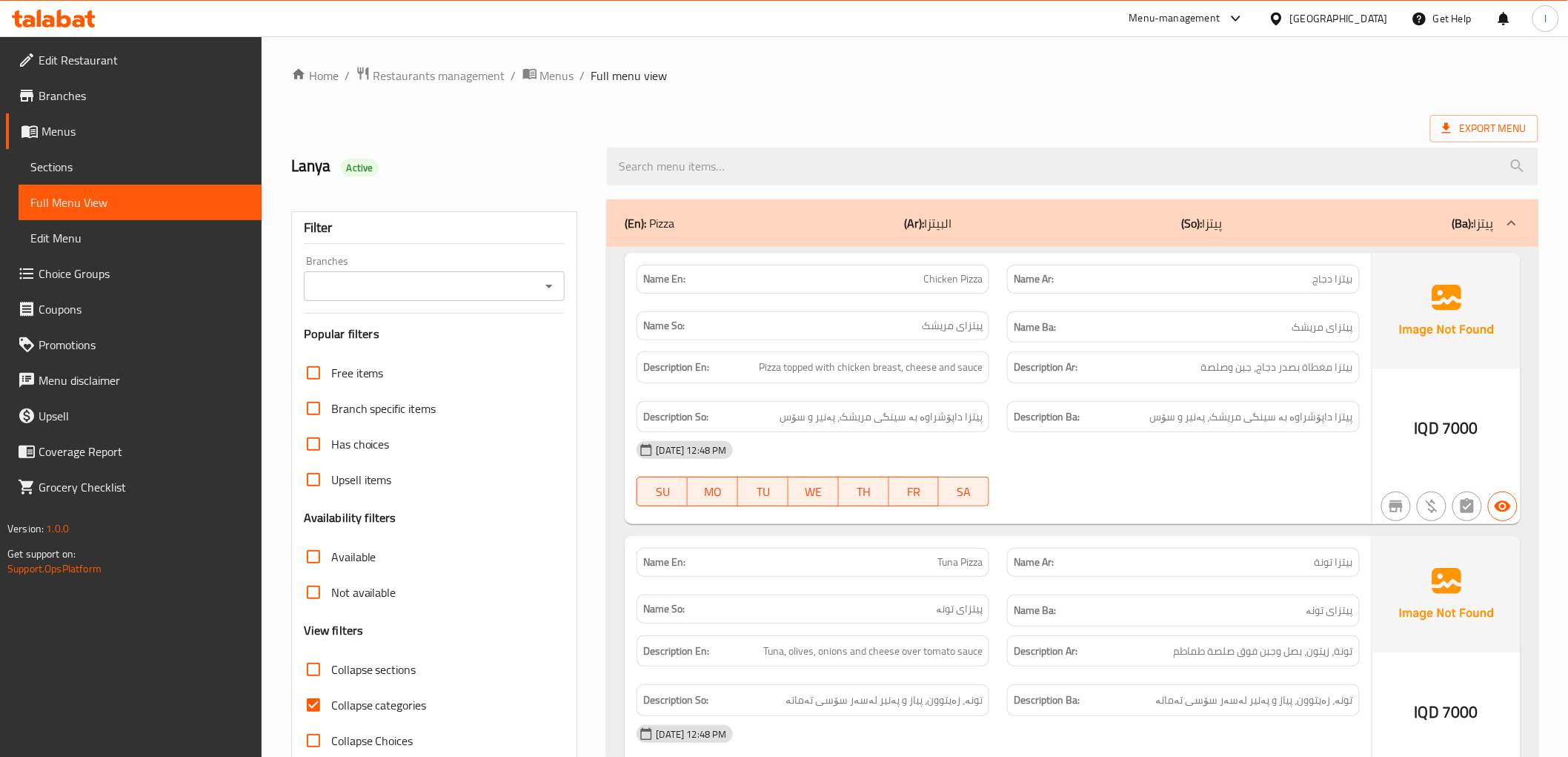
click at [94, 171] on span "Sections" at bounding box center [139, 167] width 219 height 17
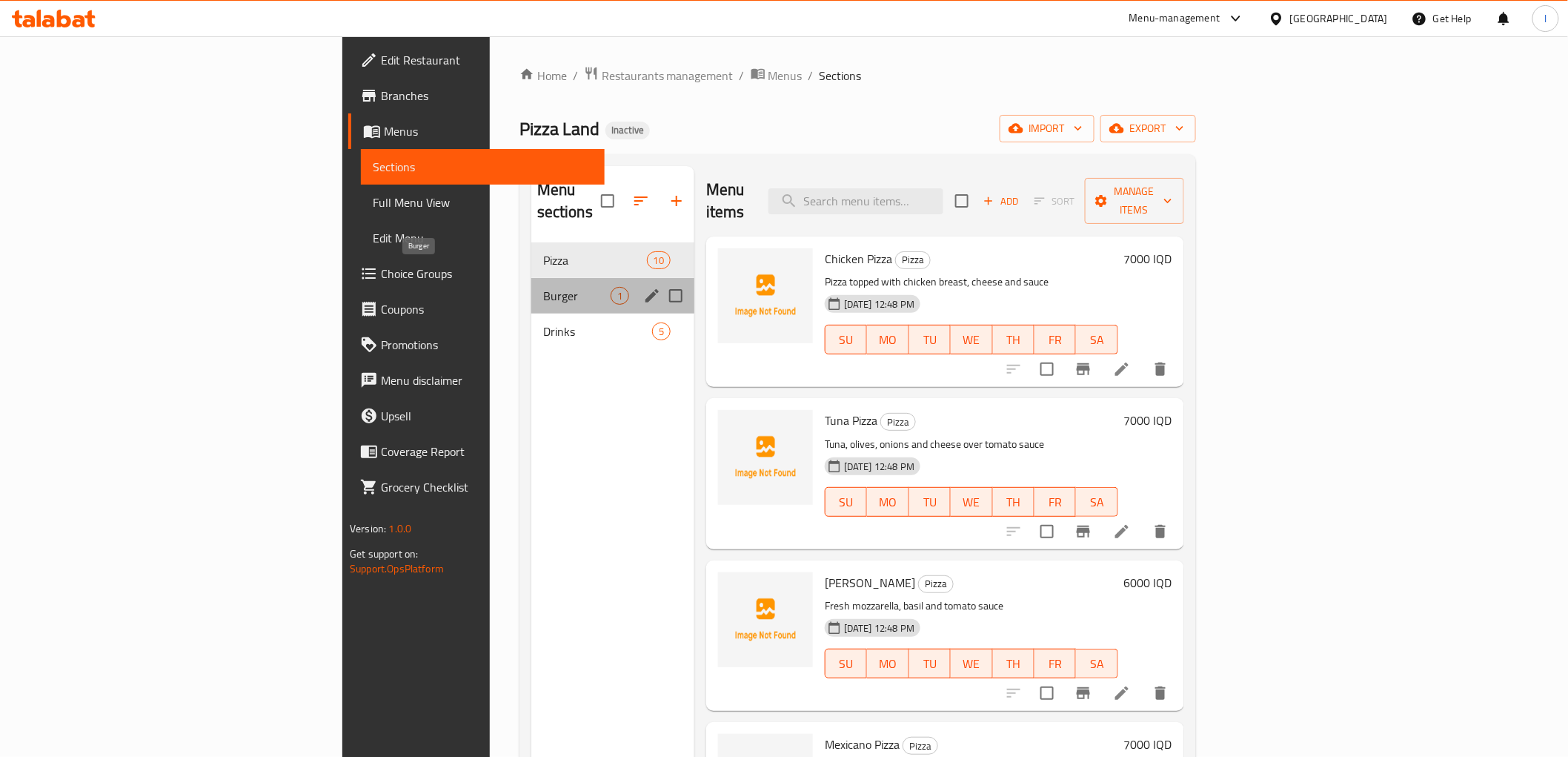
click at [544, 287] on span "Burger" at bounding box center [577, 295] width 68 height 17
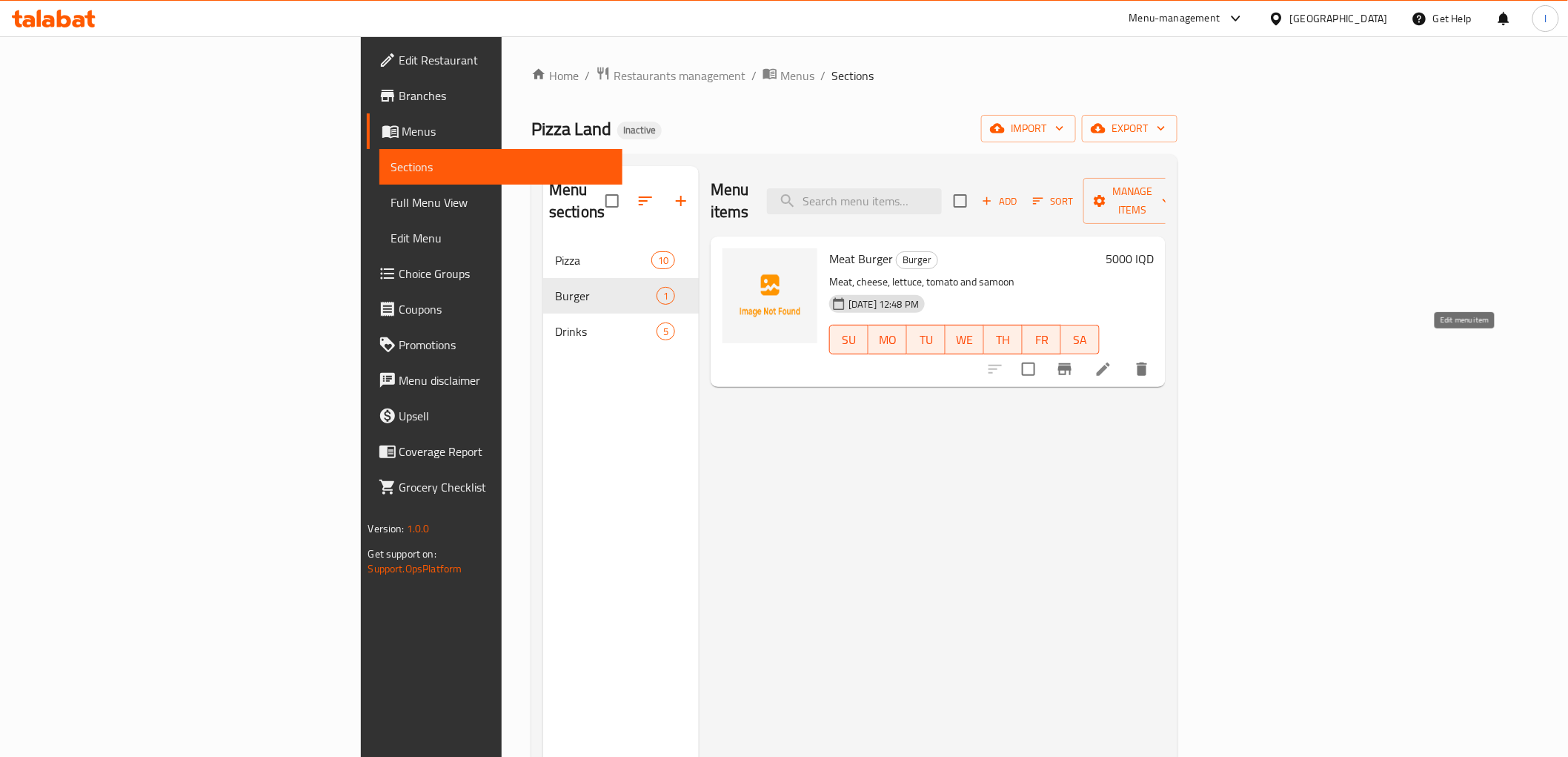
click at [1112, 360] on icon at bounding box center [1104, 369] width 17 height 17
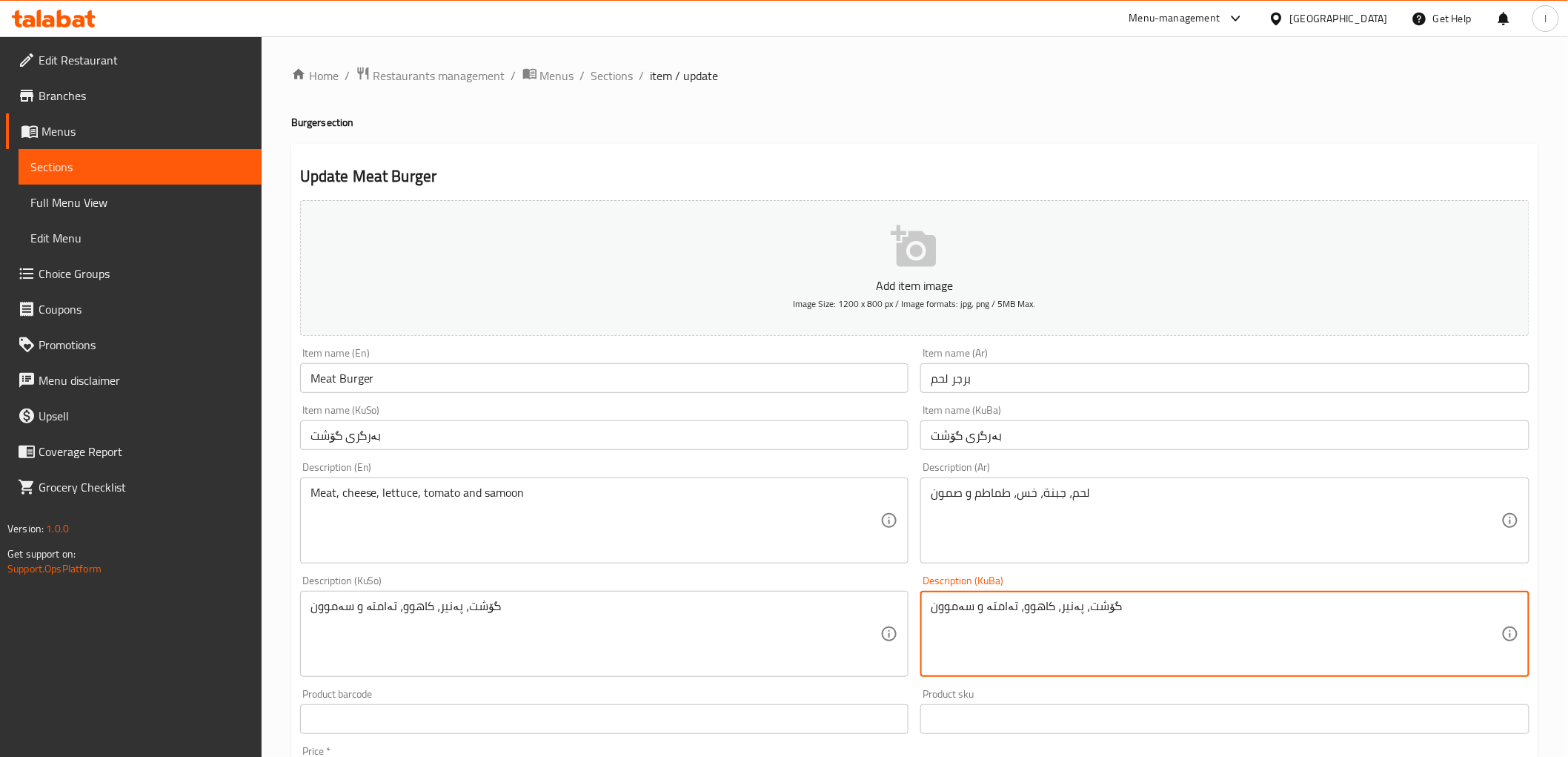
click at [994, 611] on textarea "گۆشت، پەنیر، کاهوو، تەامتە و سەموون" at bounding box center [1216, 633] width 571 height 70
click at [996, 607] on textarea "گۆشت، پەنیر، کاهوو، تەامتە و سەموون" at bounding box center [1216, 633] width 571 height 70
click at [1026, 606] on textarea "گۆشت، پەنیر، کاهوو، تەماتە و سەموون" at bounding box center [1216, 633] width 571 height 70
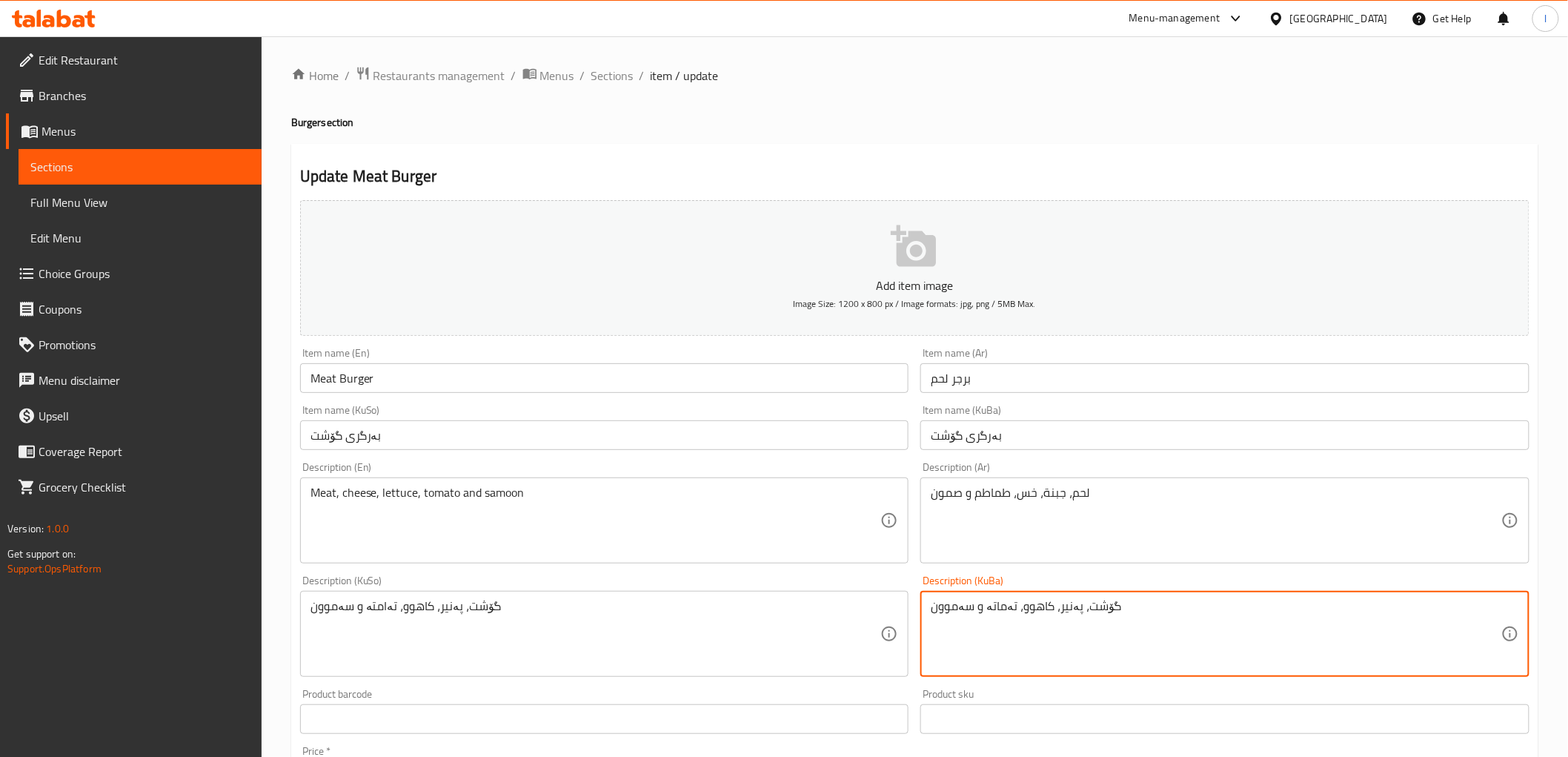
click at [1026, 606] on textarea "گۆشت، پەنیر، کاهوو، تەماتە و سەموون" at bounding box center [1216, 633] width 571 height 70
type textarea "گۆشت، پەنیر، کاهوو، تەماتە و سەموون"
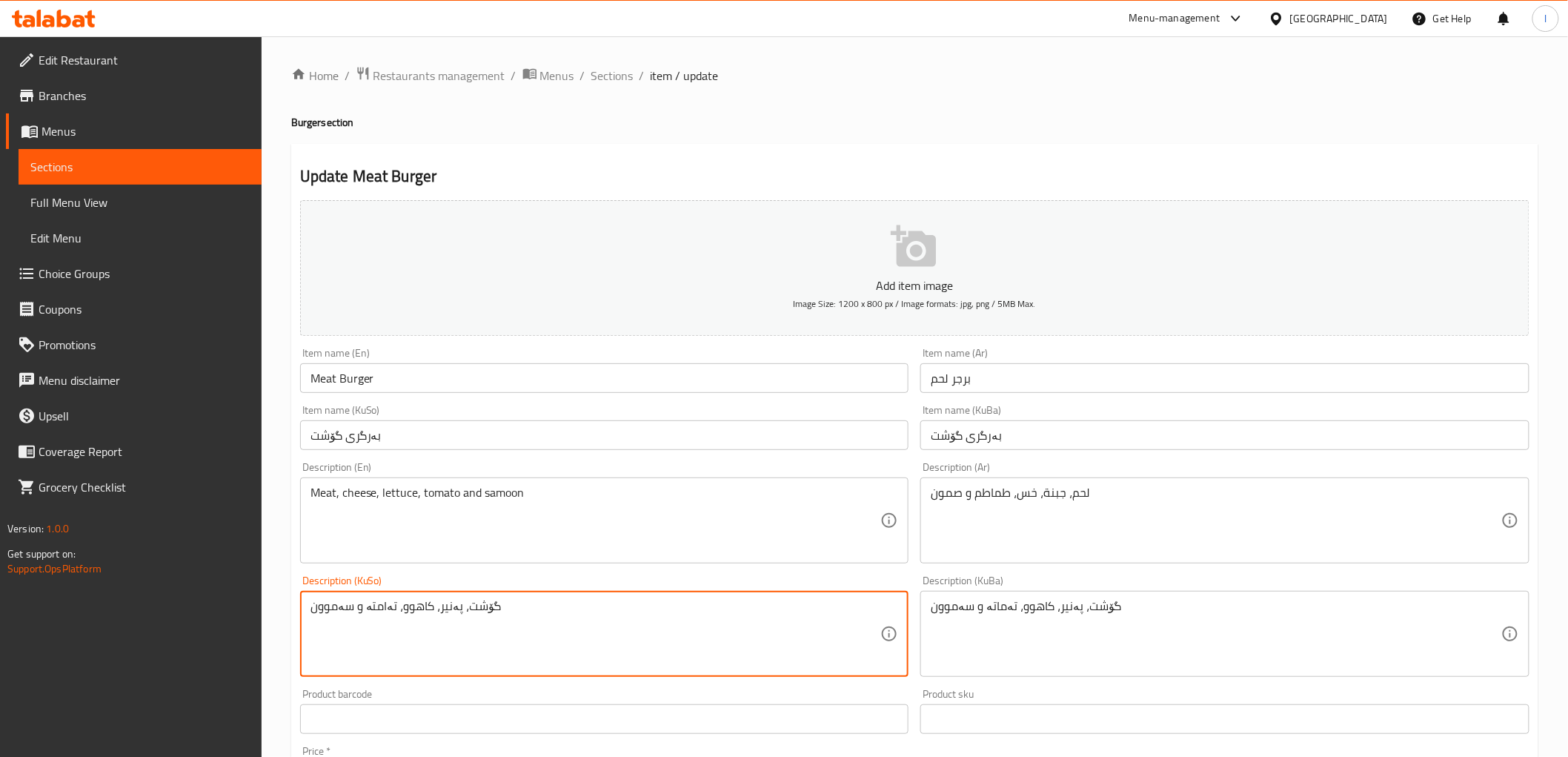
drag, startPoint x: 512, startPoint y: 607, endPoint x: 286, endPoint y: 607, distance: 226.0
paste textarea "ما"
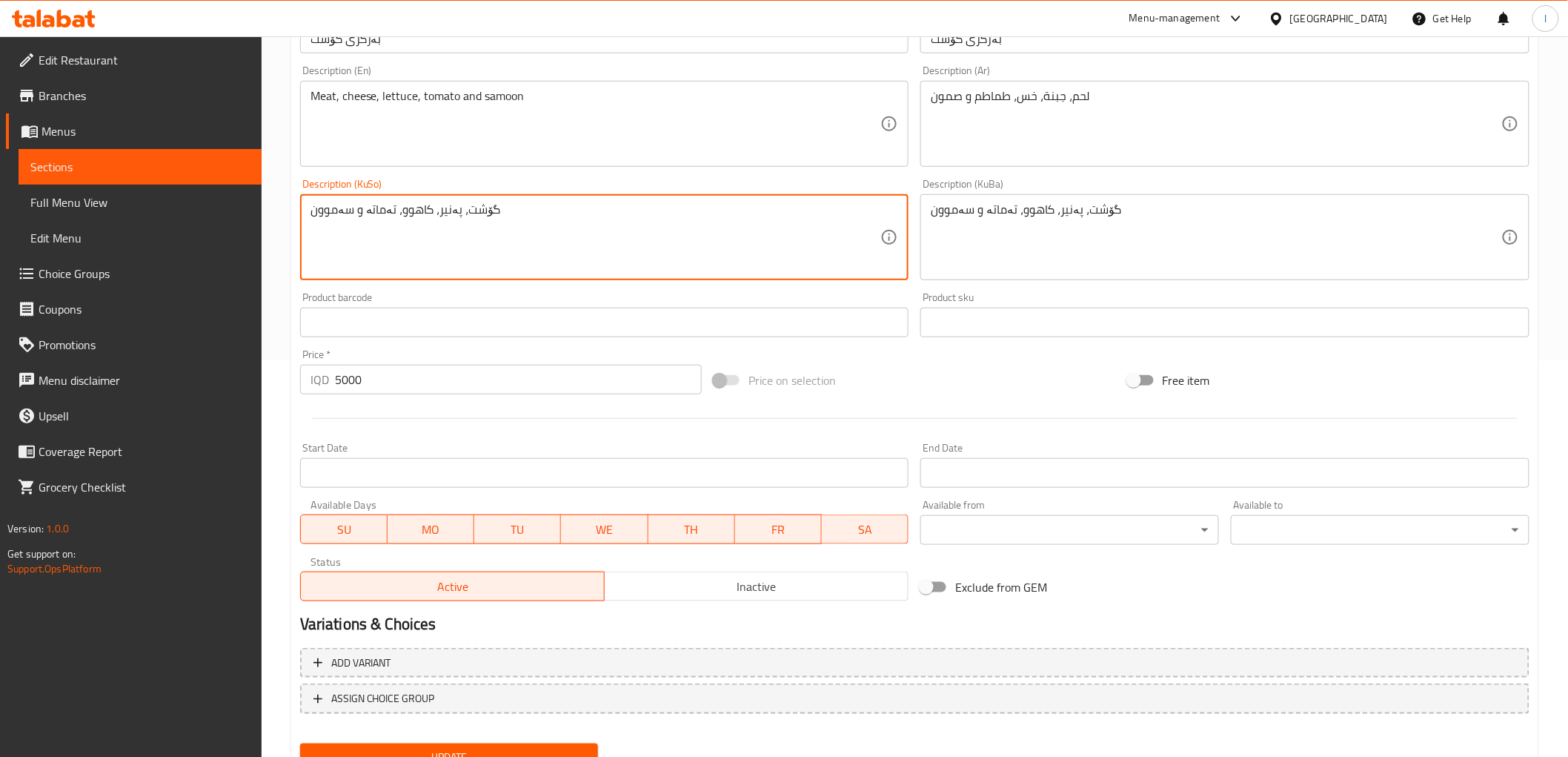
scroll to position [458, 0]
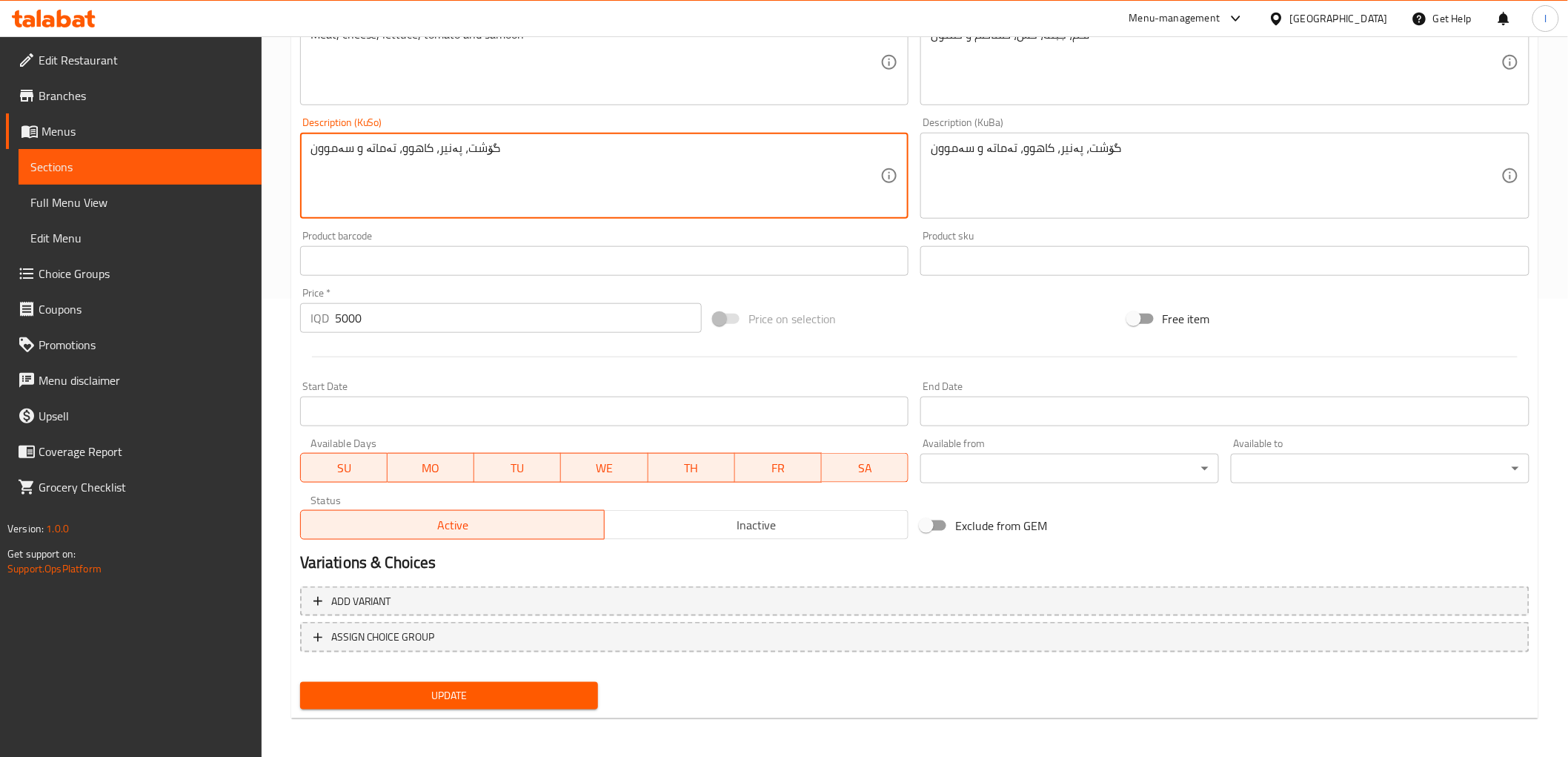
type textarea "گۆشت، پەنیر، کاهوو، تەماتە و سەموون"
click at [527, 687] on span "Update" at bounding box center [449, 695] width 275 height 18
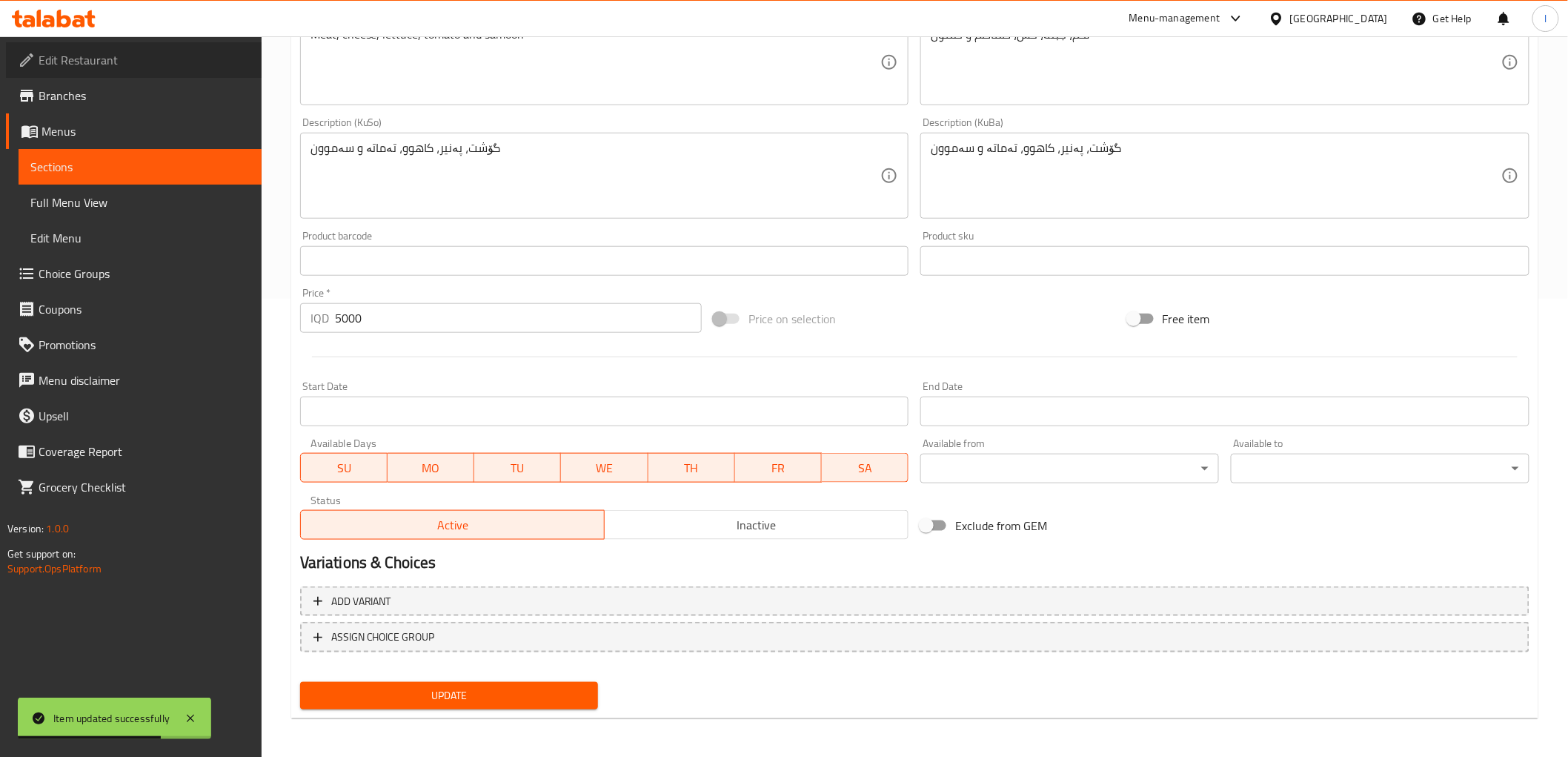
click at [81, 62] on span "Edit Restaurant" at bounding box center [144, 60] width 211 height 17
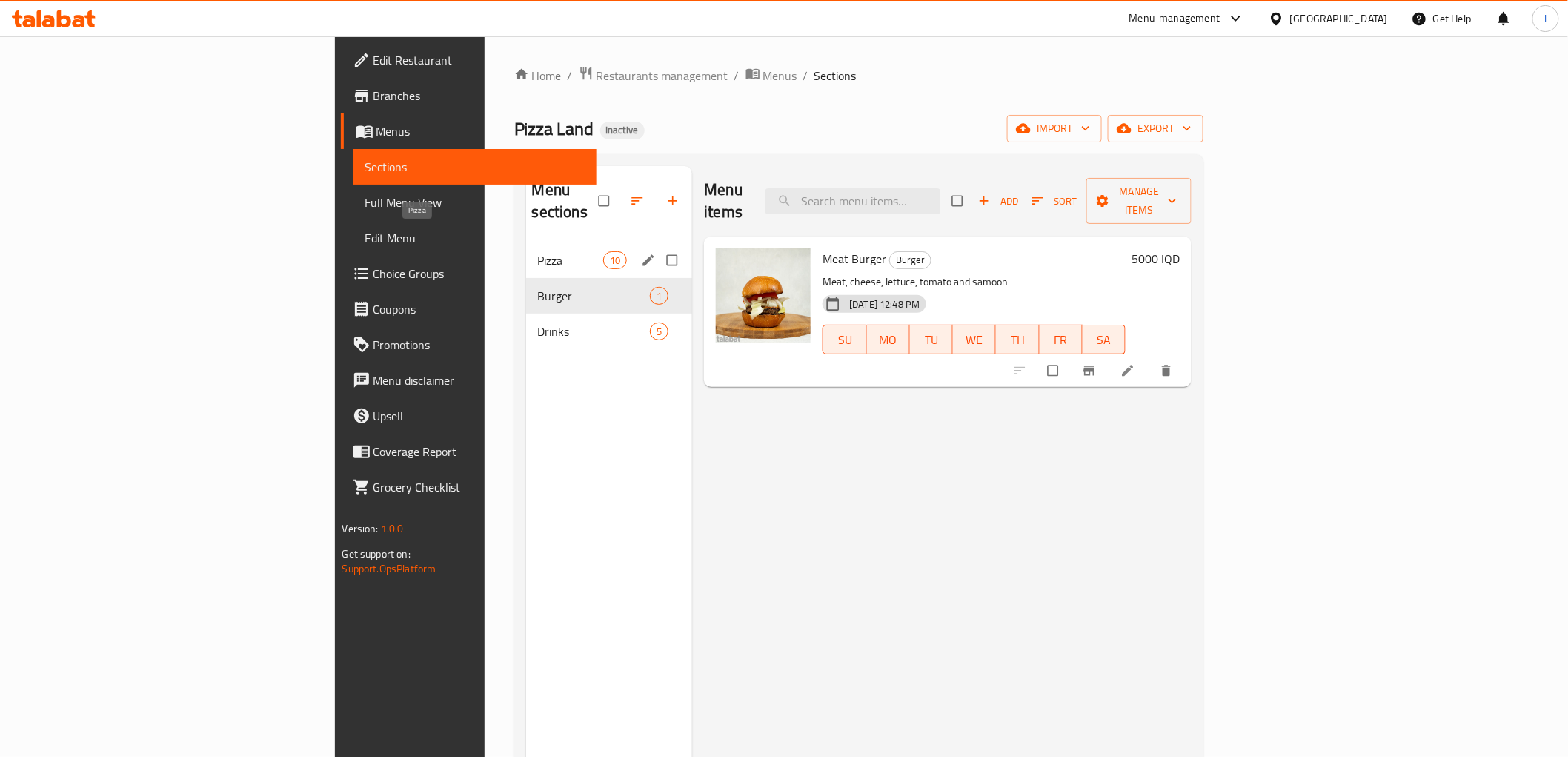
click at [538, 251] on span "Pizza" at bounding box center [571, 260] width 66 height 17
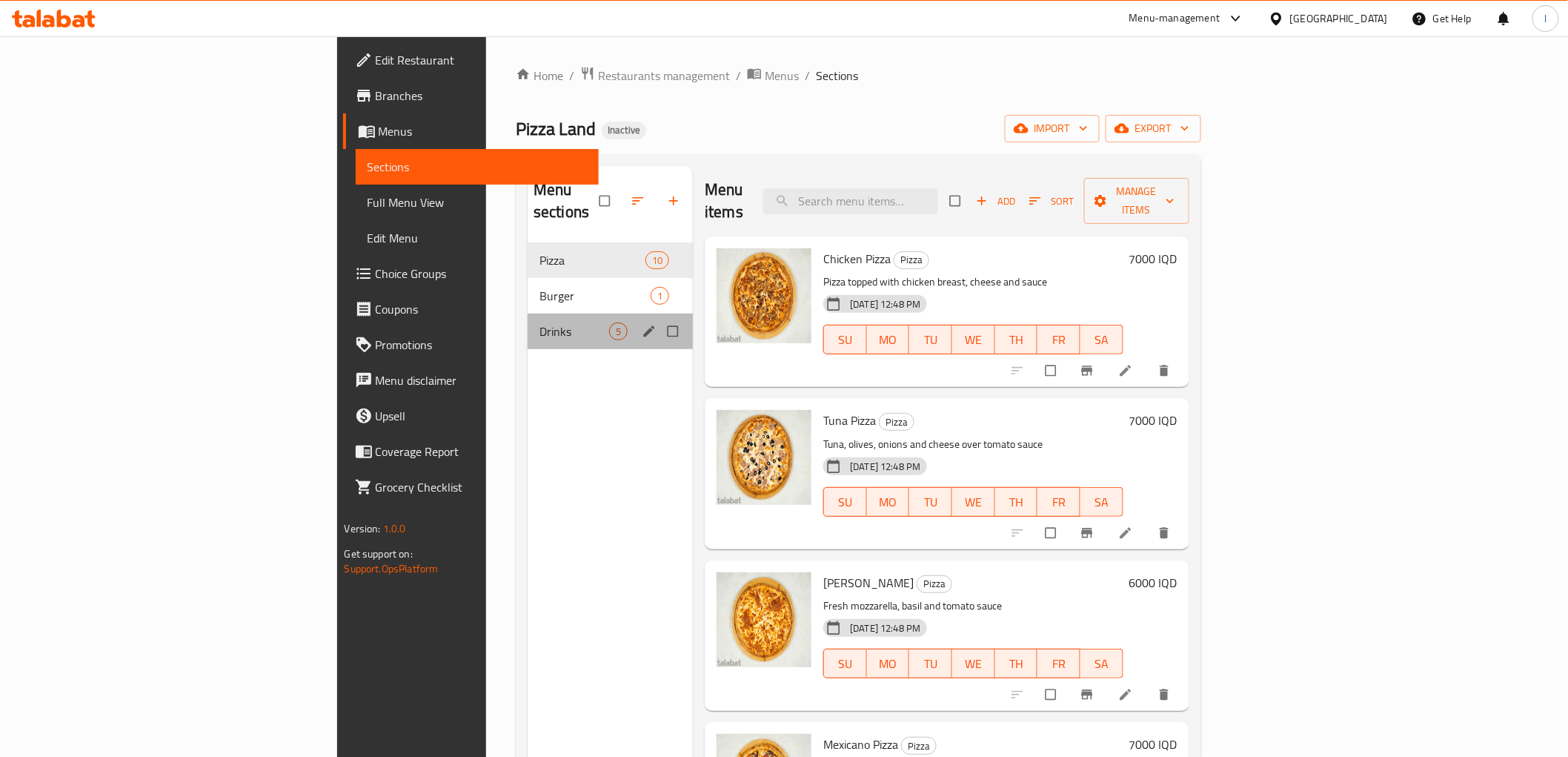
click at [528, 314] on div "Drinks 5" at bounding box center [610, 331] width 165 height 36
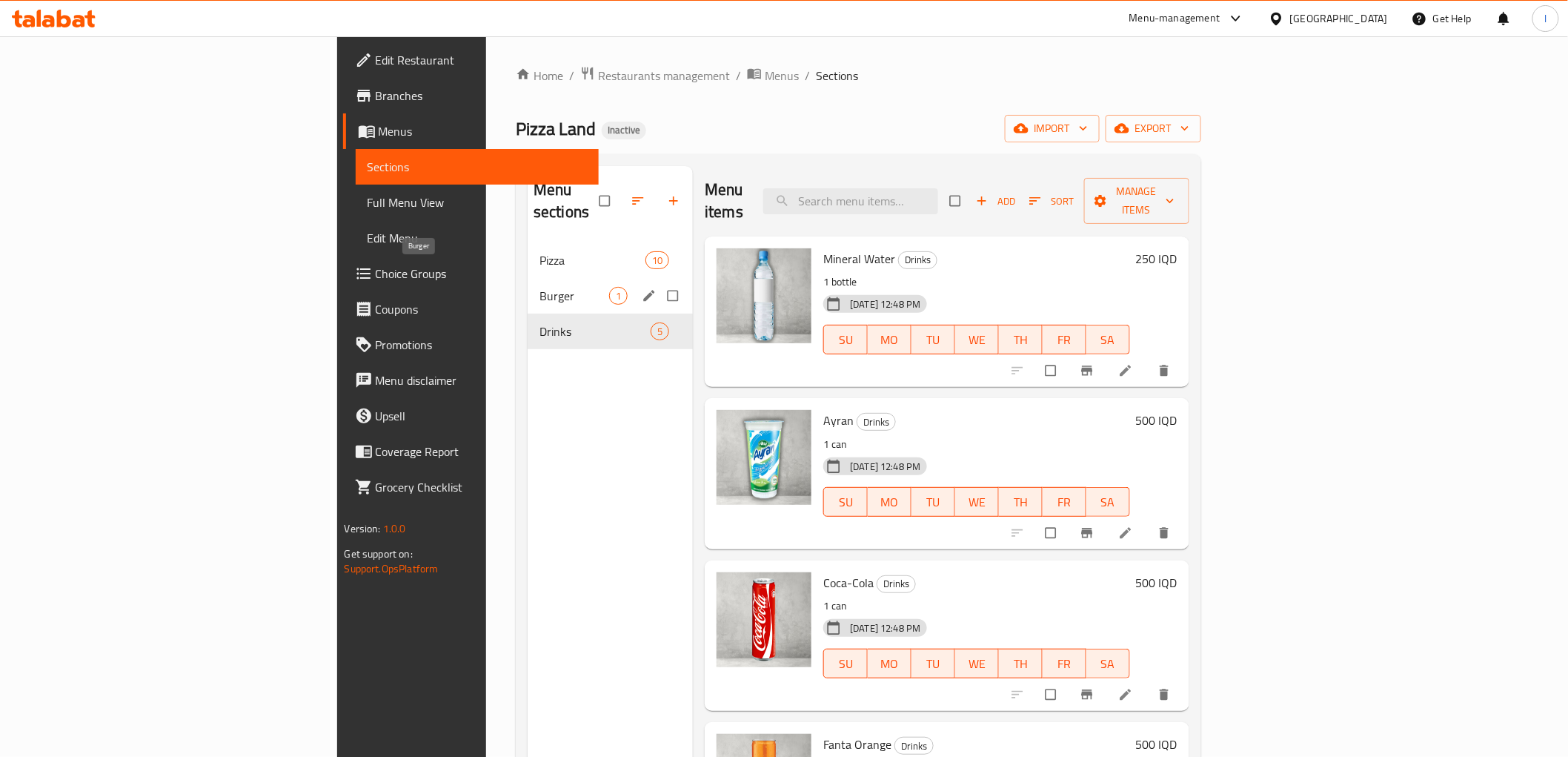
click at [540, 287] on span "Burger" at bounding box center [574, 295] width 70 height 17
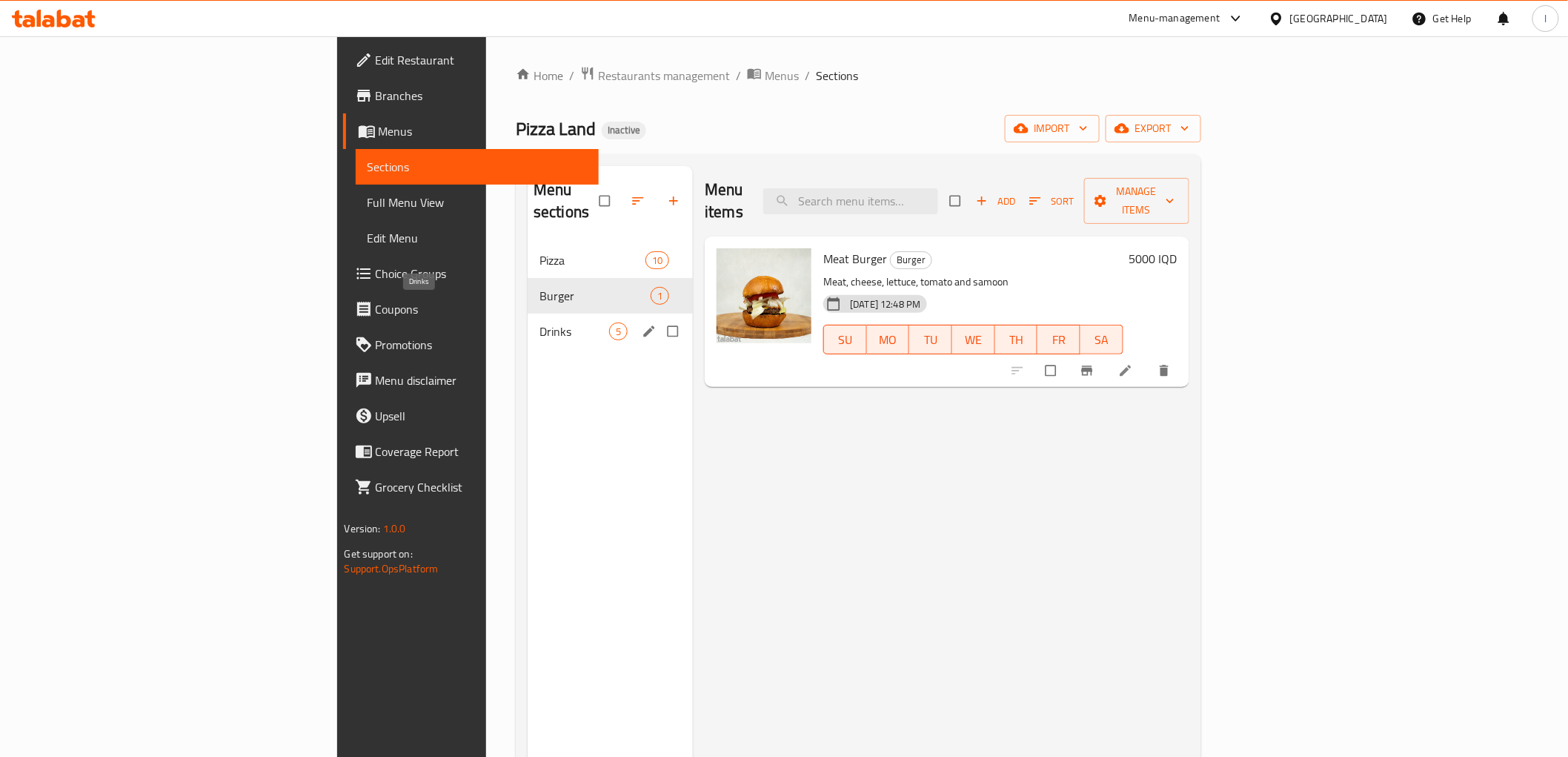
click at [540, 322] on span "Drinks" at bounding box center [574, 331] width 70 height 17
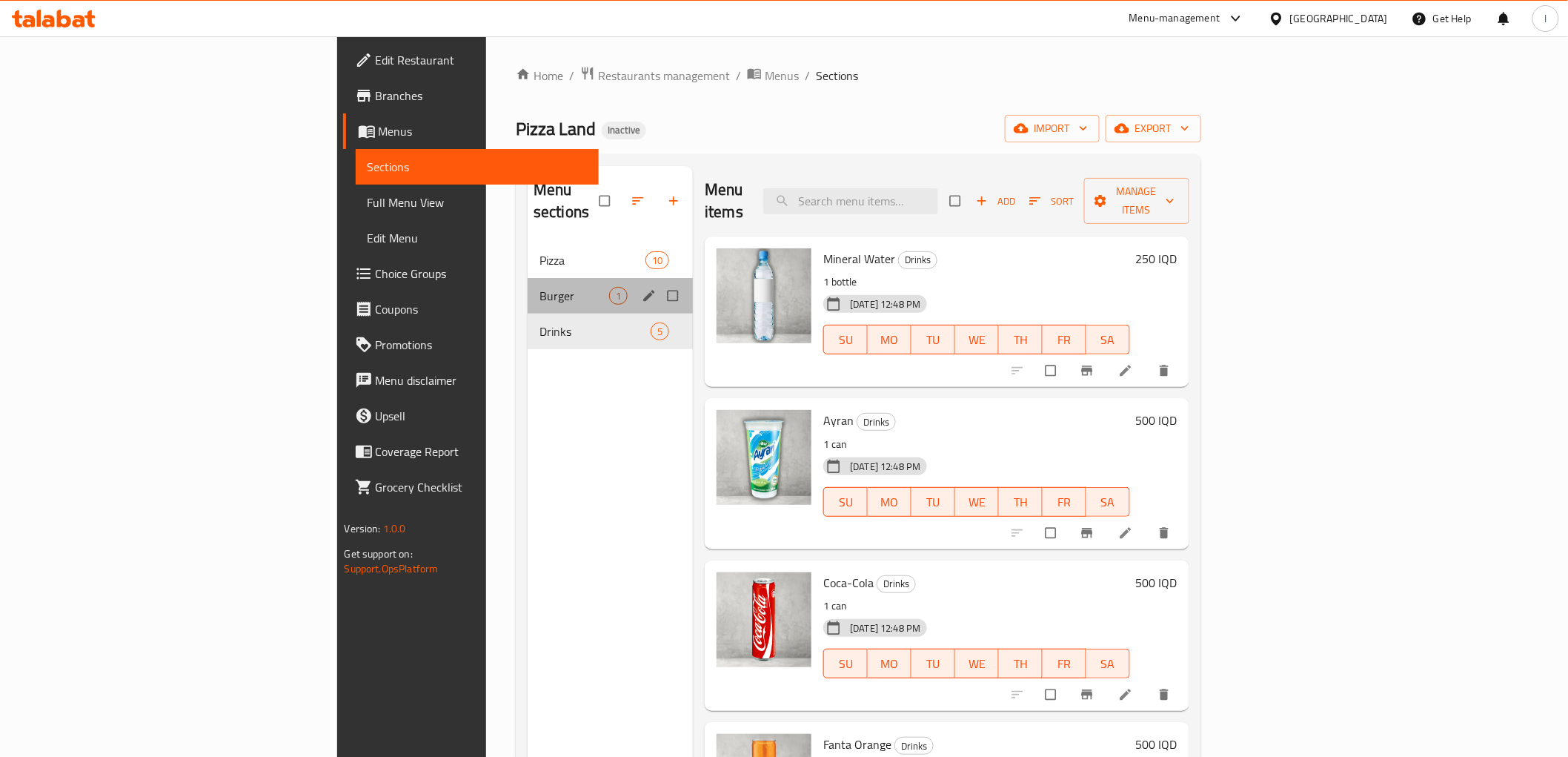
click at [528, 278] on div "Burger 1" at bounding box center [610, 295] width 165 height 36
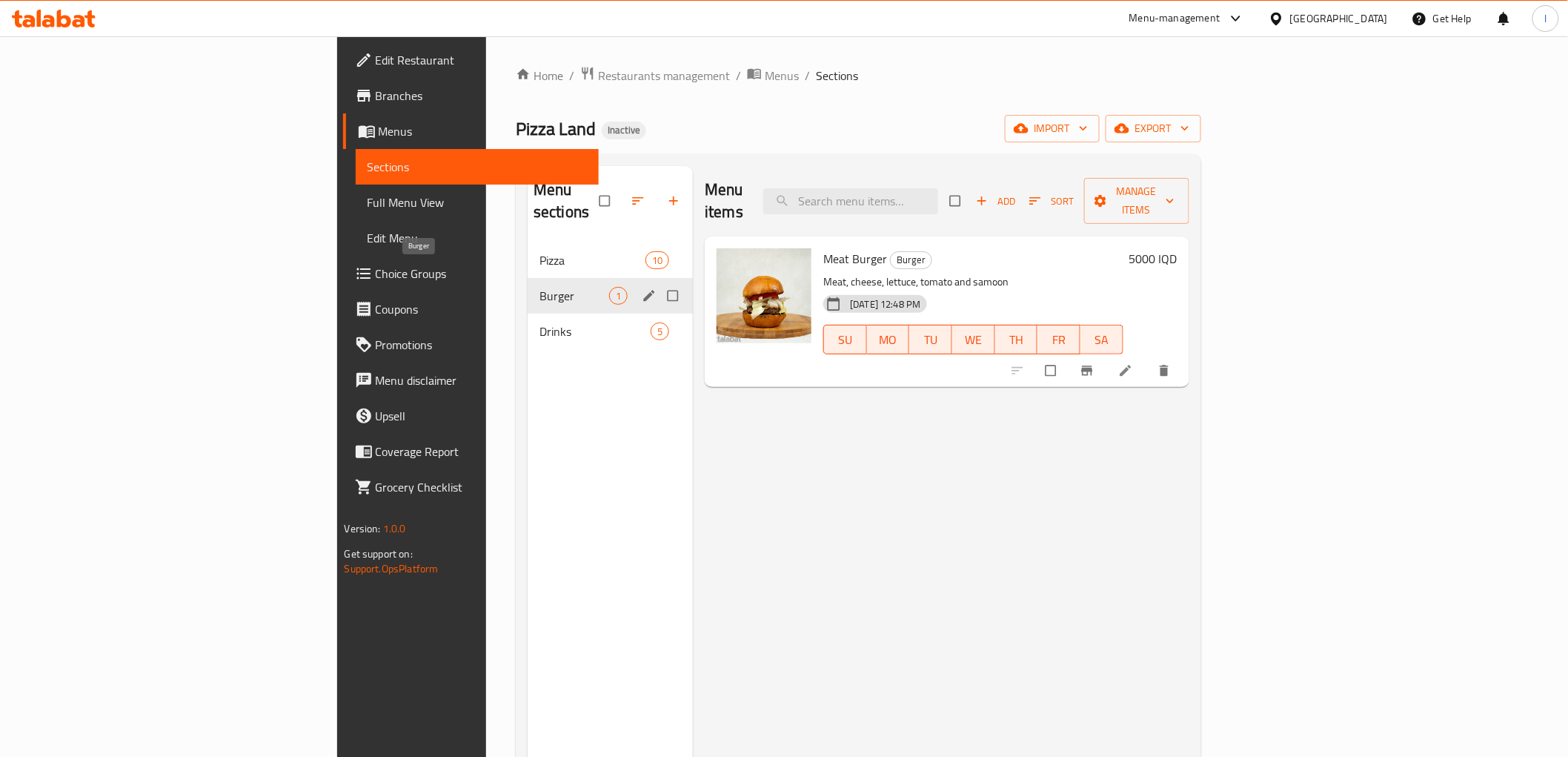
click at [528, 284] on div "Burger 1" at bounding box center [610, 295] width 165 height 36
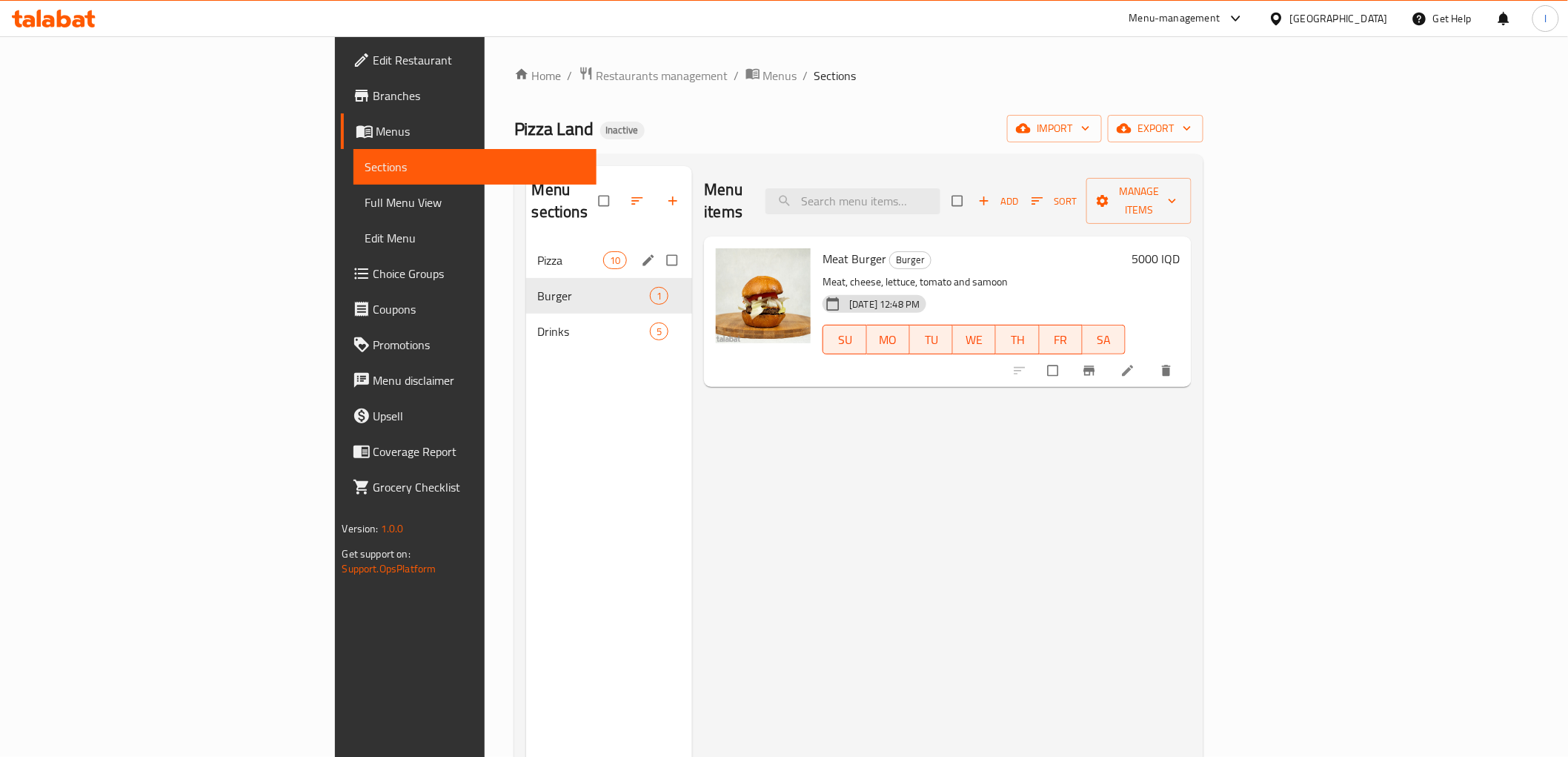
click at [538, 251] on span "Pizza" at bounding box center [571, 260] width 66 height 17
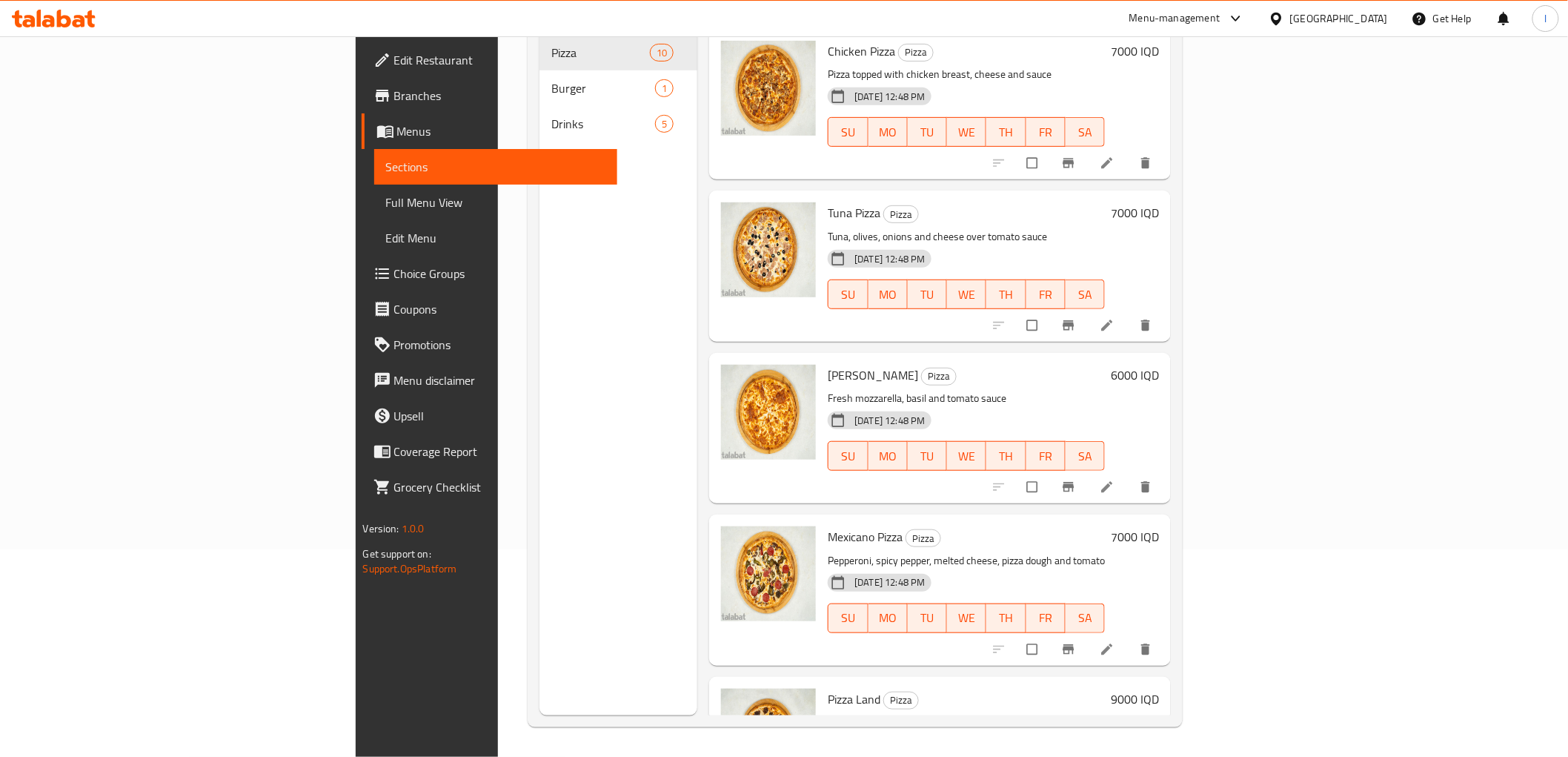
scroll to position [125, 0]
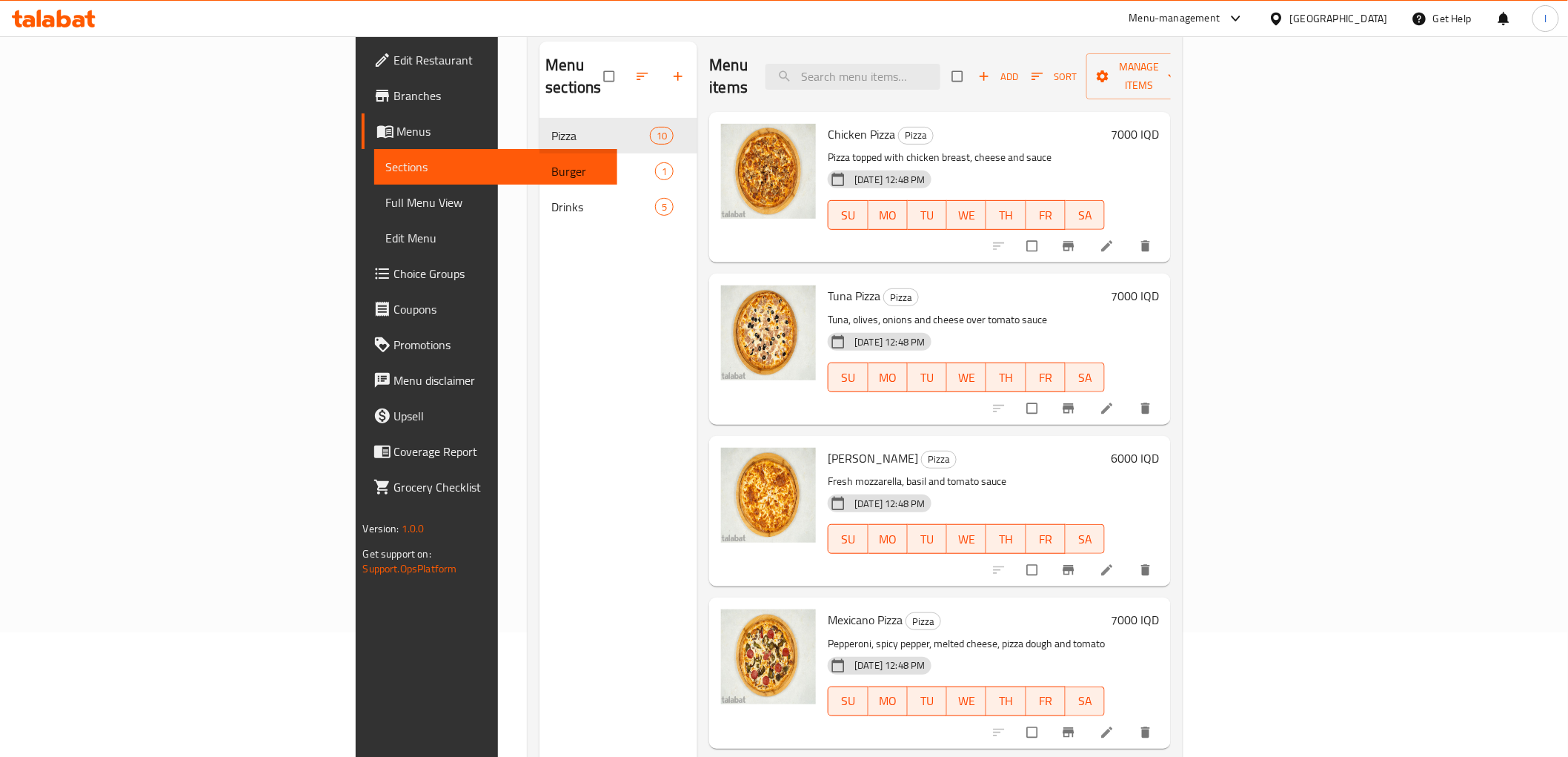
click at [386, 193] on span "Full Menu View" at bounding box center [495, 202] width 219 height 17
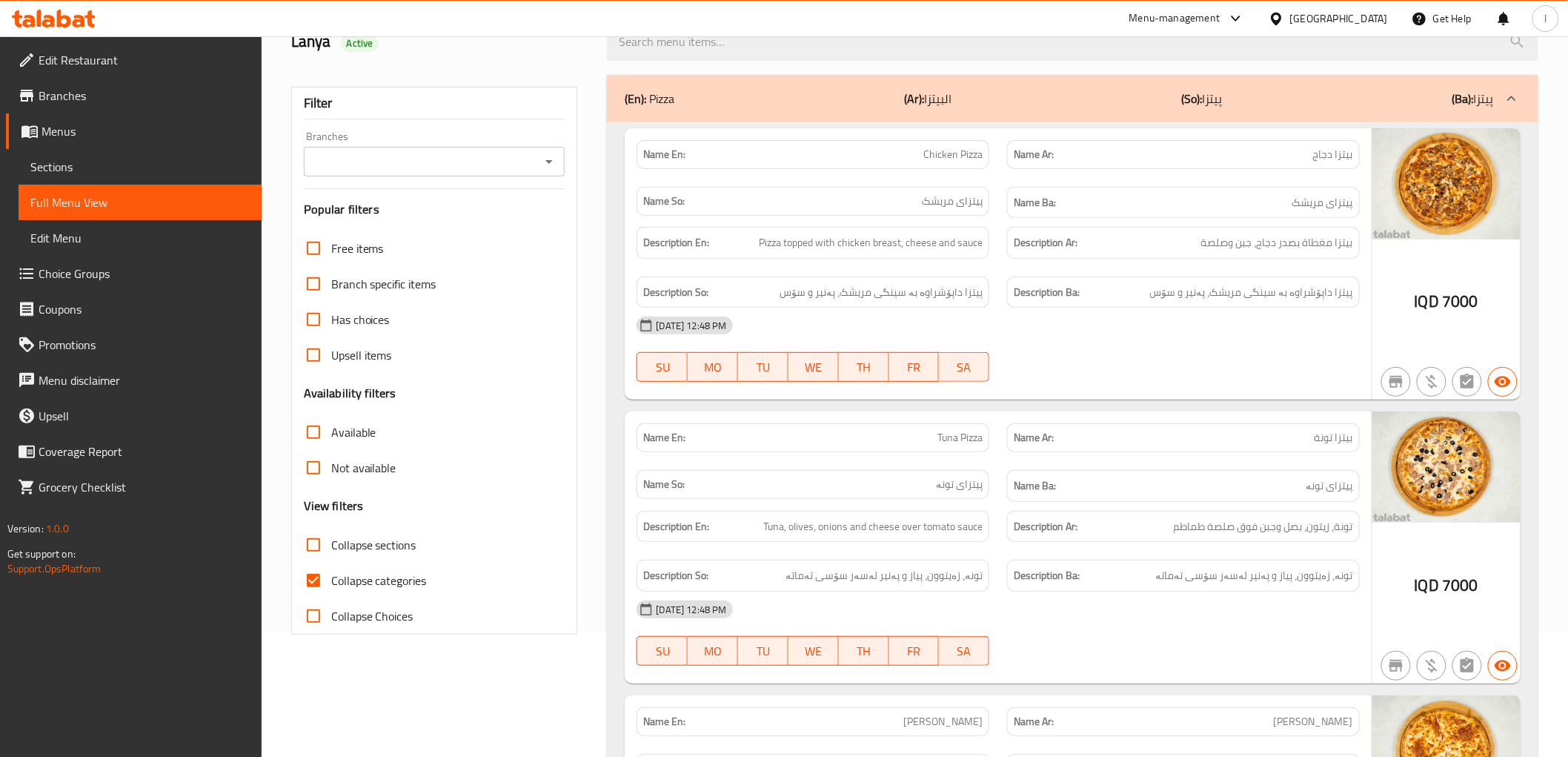
drag, startPoint x: 381, startPoint y: 164, endPoint x: 381, endPoint y: 173, distance: 9.0
click at [381, 164] on input "Branches" at bounding box center [422, 161] width 228 height 20
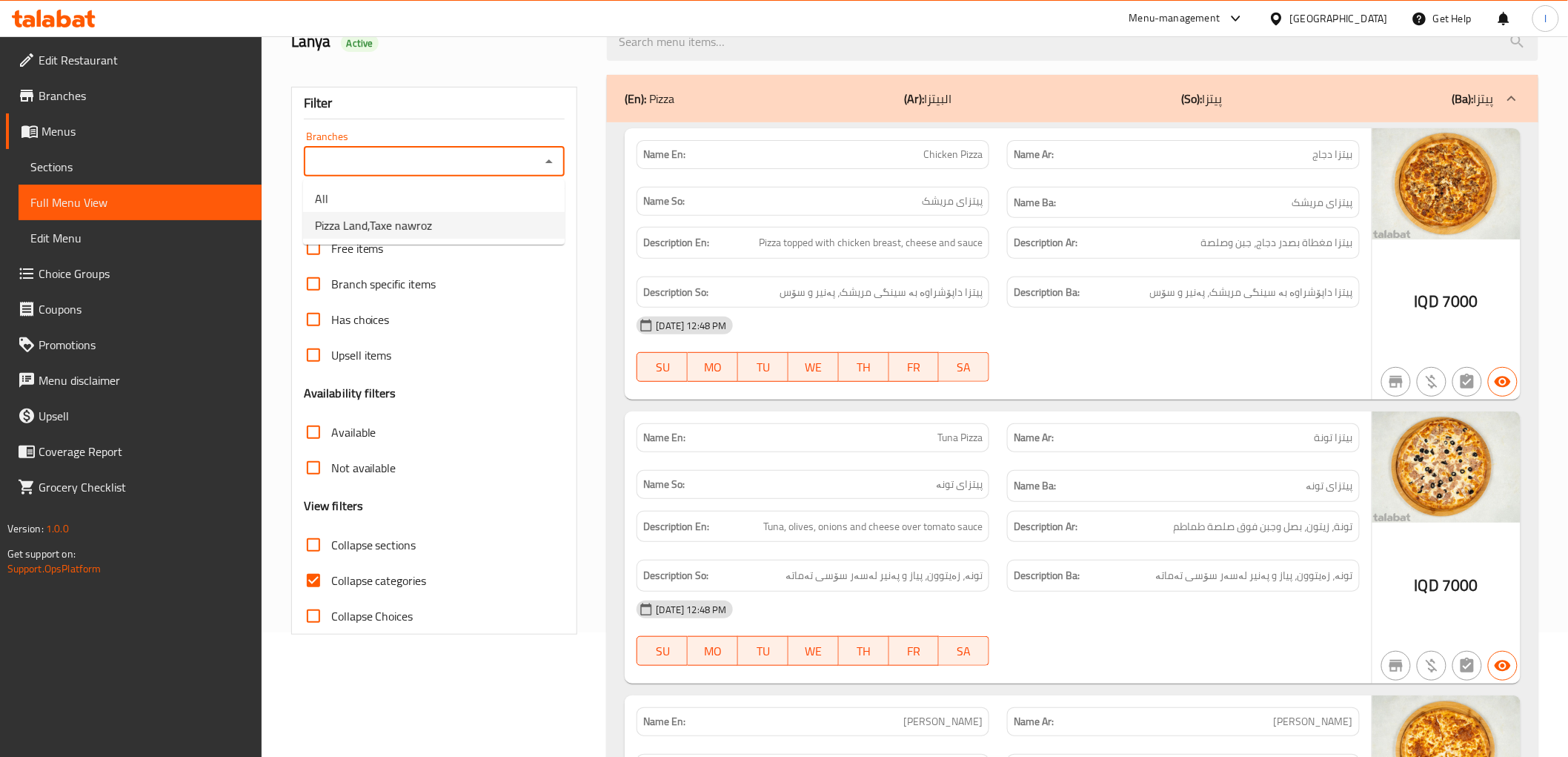
click at [372, 233] on span "Pizza Land,Taxe nawroz" at bounding box center [373, 225] width 117 height 17
type input "Pizza Land,Taxe nawroz"
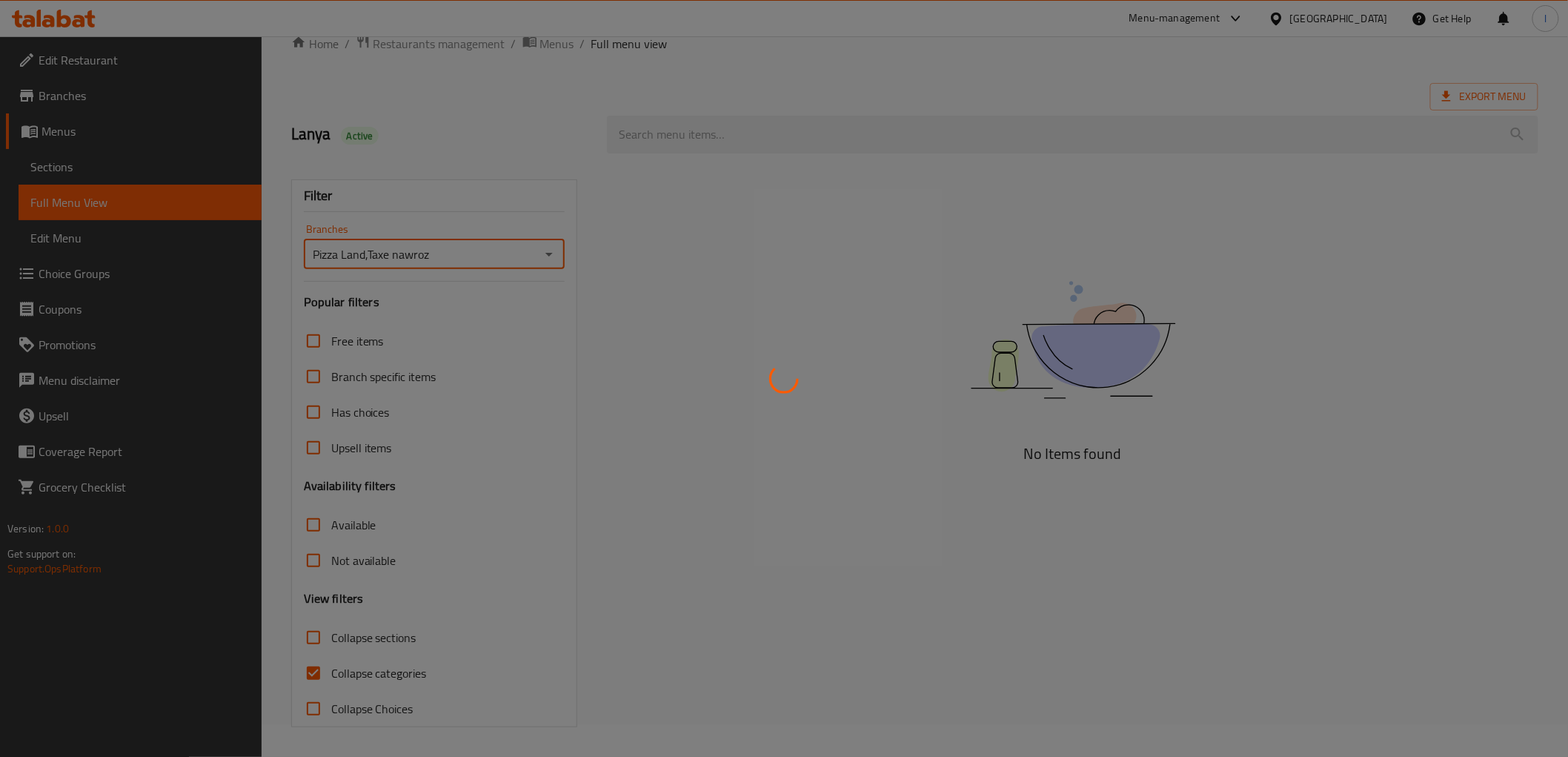
scroll to position [125, 0]
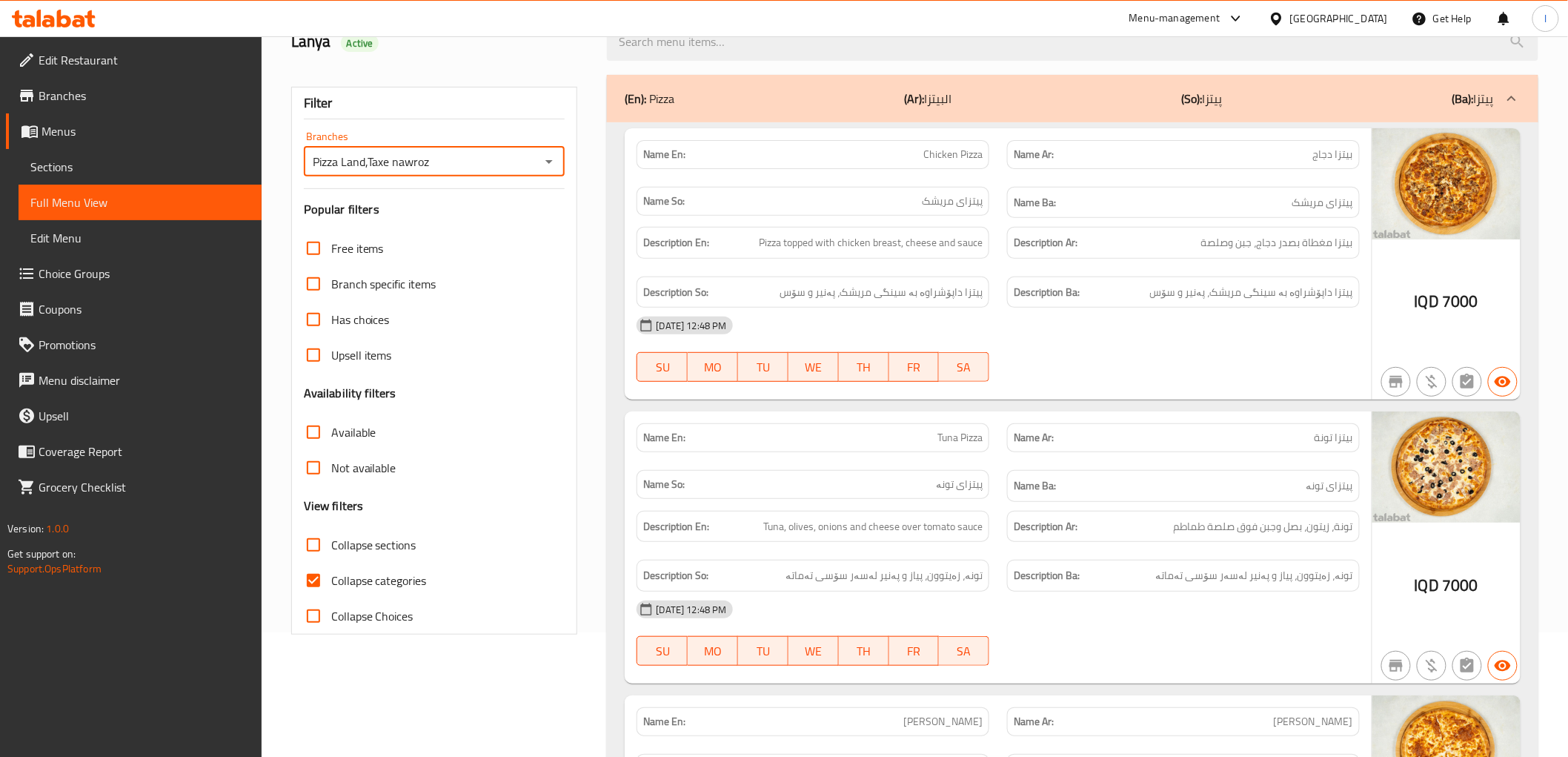
click at [320, 545] on input "Collapse sections" at bounding box center [313, 545] width 36 height 36
checkbox input "true"
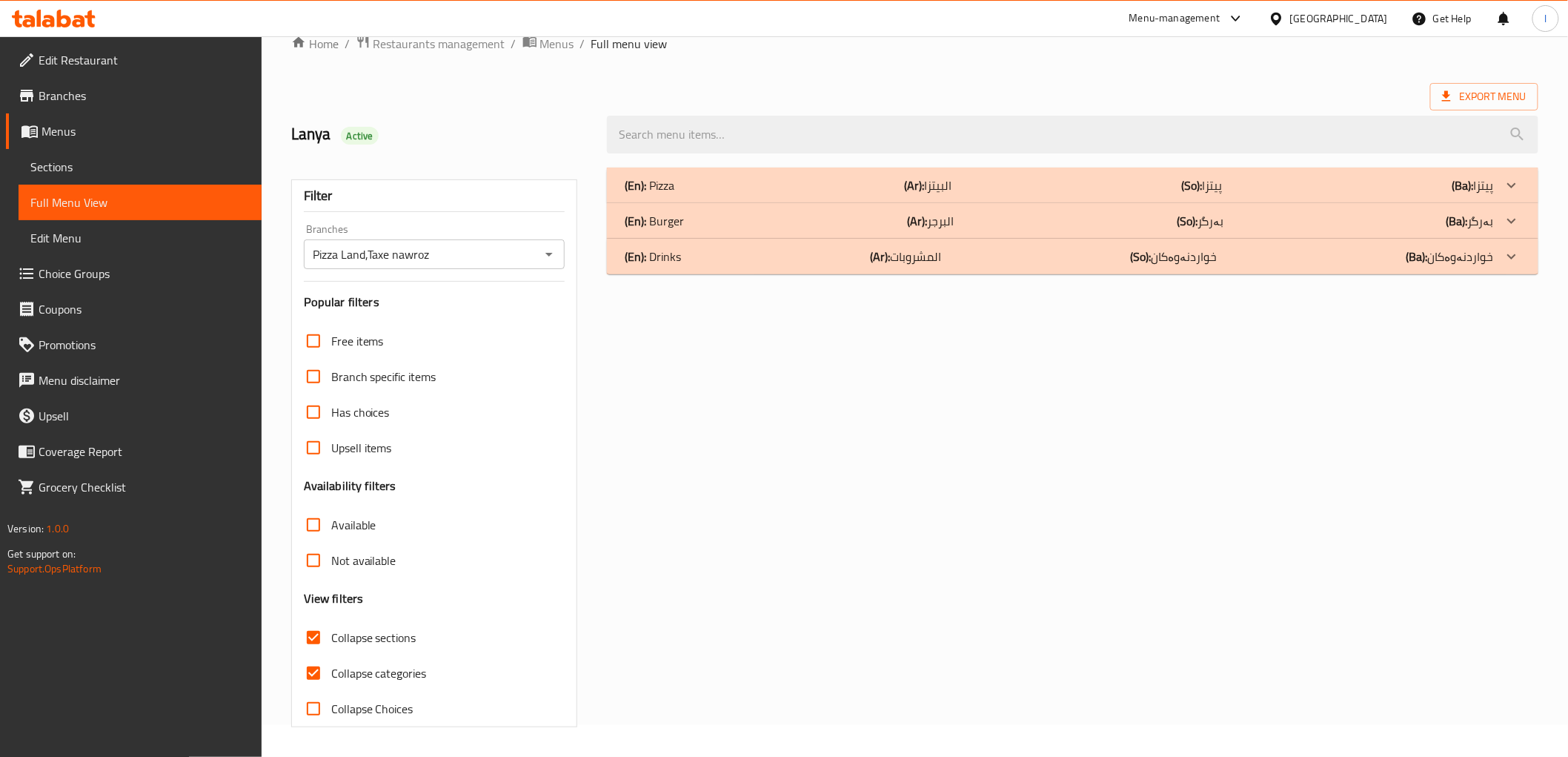
scroll to position [32, 0]
click at [309, 673] on input "Collapse categories" at bounding box center [313, 673] width 36 height 36
checkbox input "false"
click at [309, 633] on input "Collapse sections" at bounding box center [313, 637] width 36 height 36
checkbox input "false"
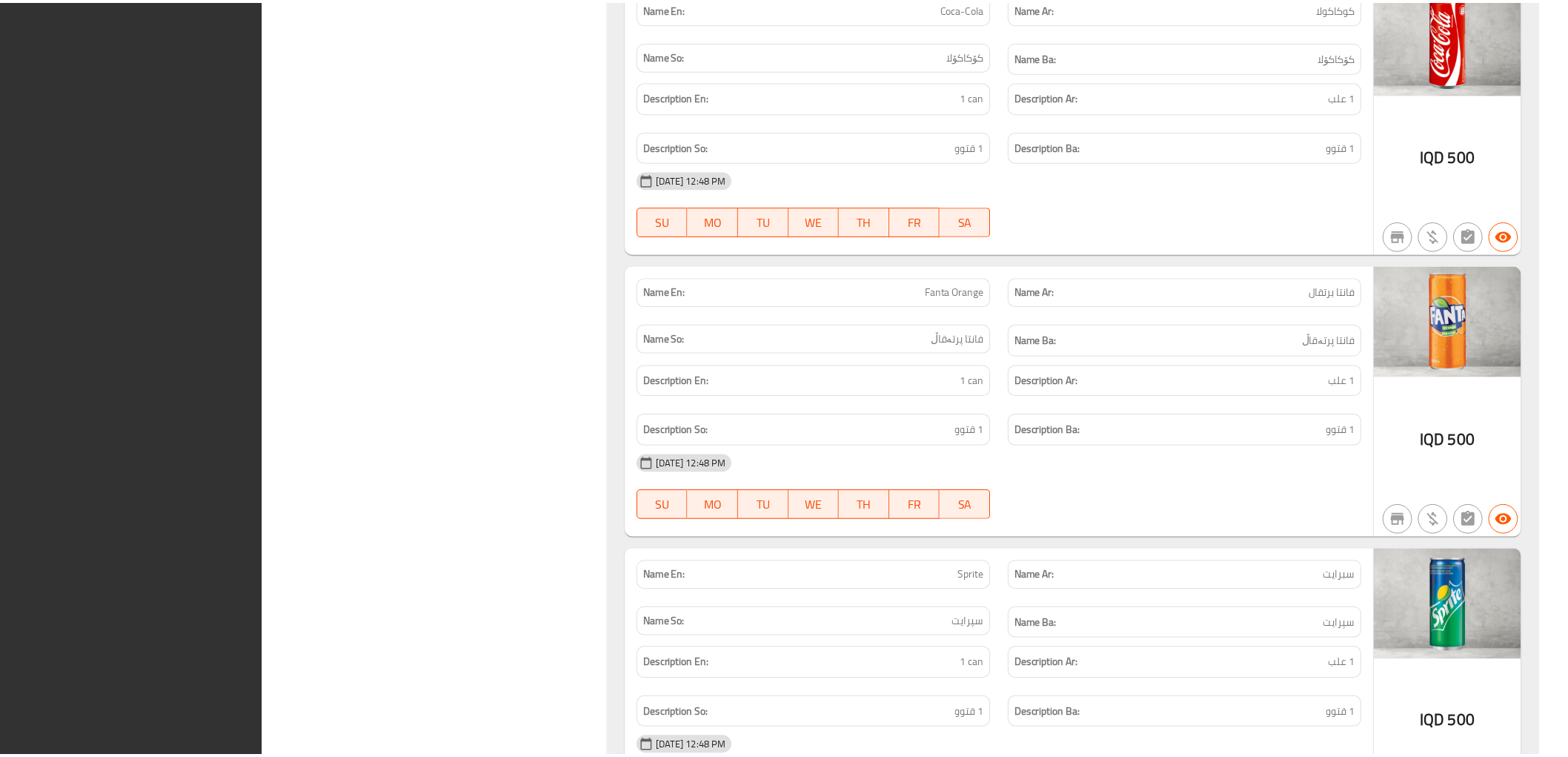
scroll to position [4361, 0]
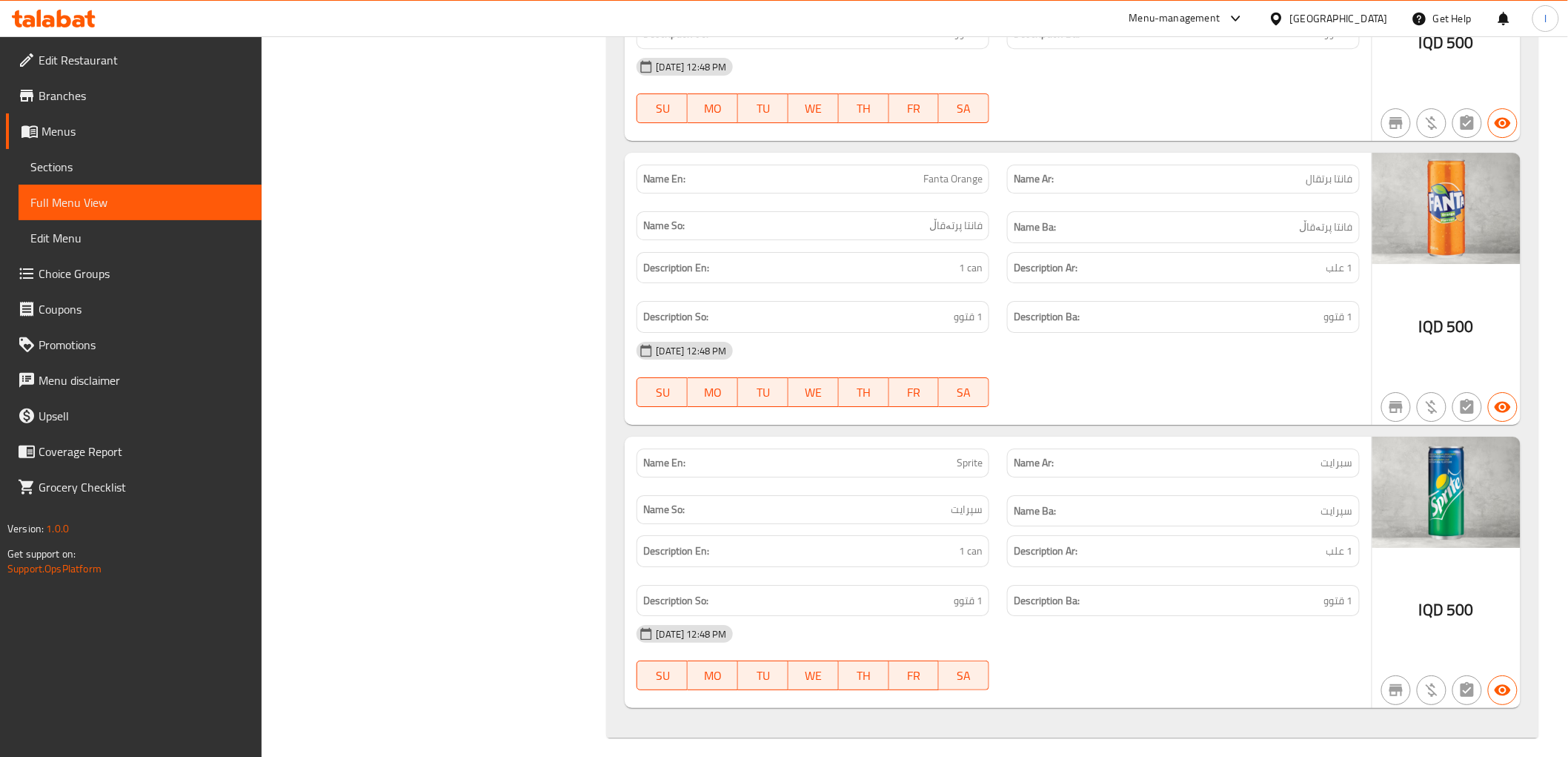
click at [54, 27] on icon at bounding box center [53, 18] width 84 height 17
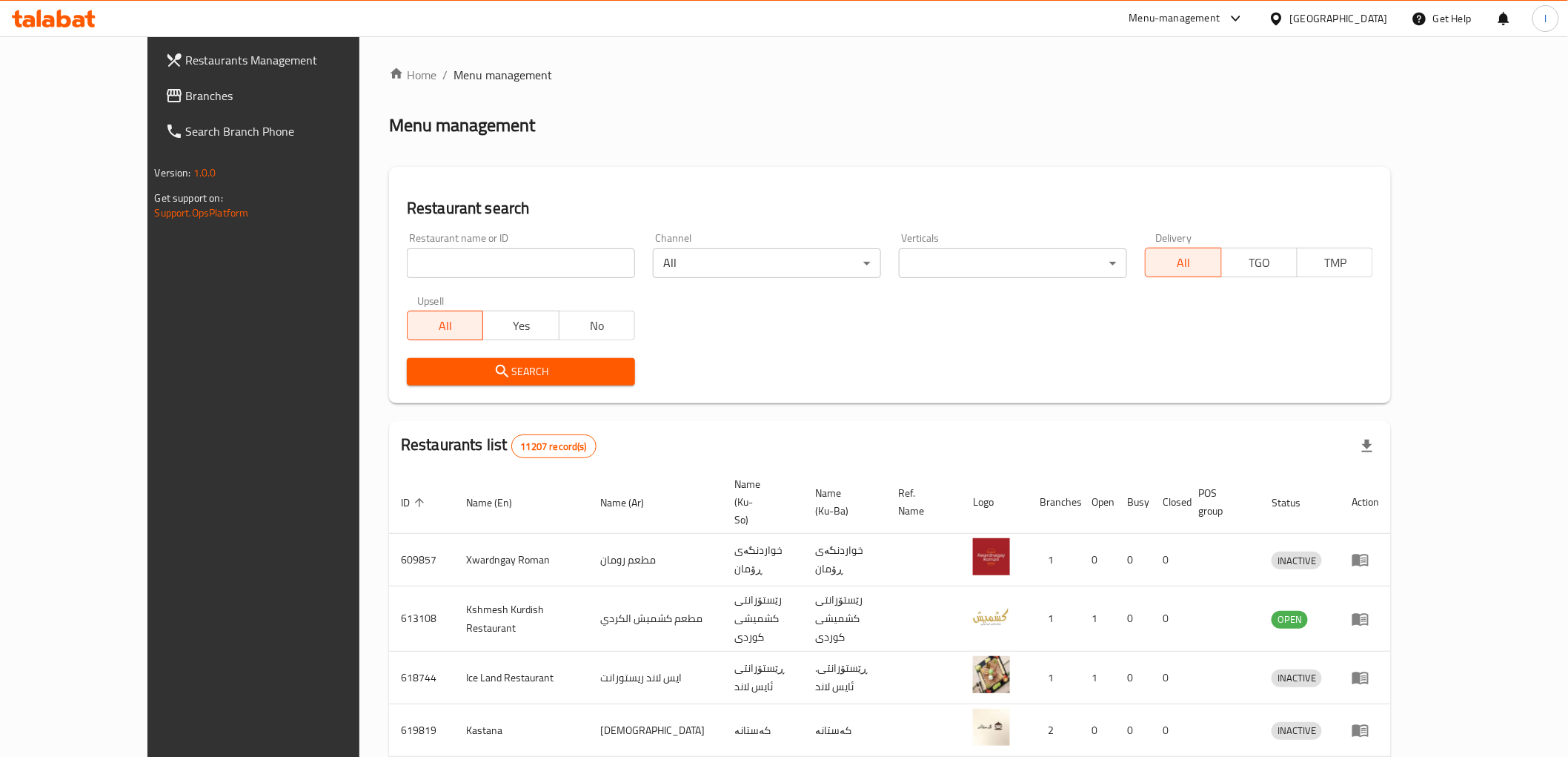
click at [406, 264] on input "search" at bounding box center [520, 263] width 228 height 30
paste input "773515"
type input "773515"
click at [406, 359] on button "Search" at bounding box center [520, 372] width 228 height 27
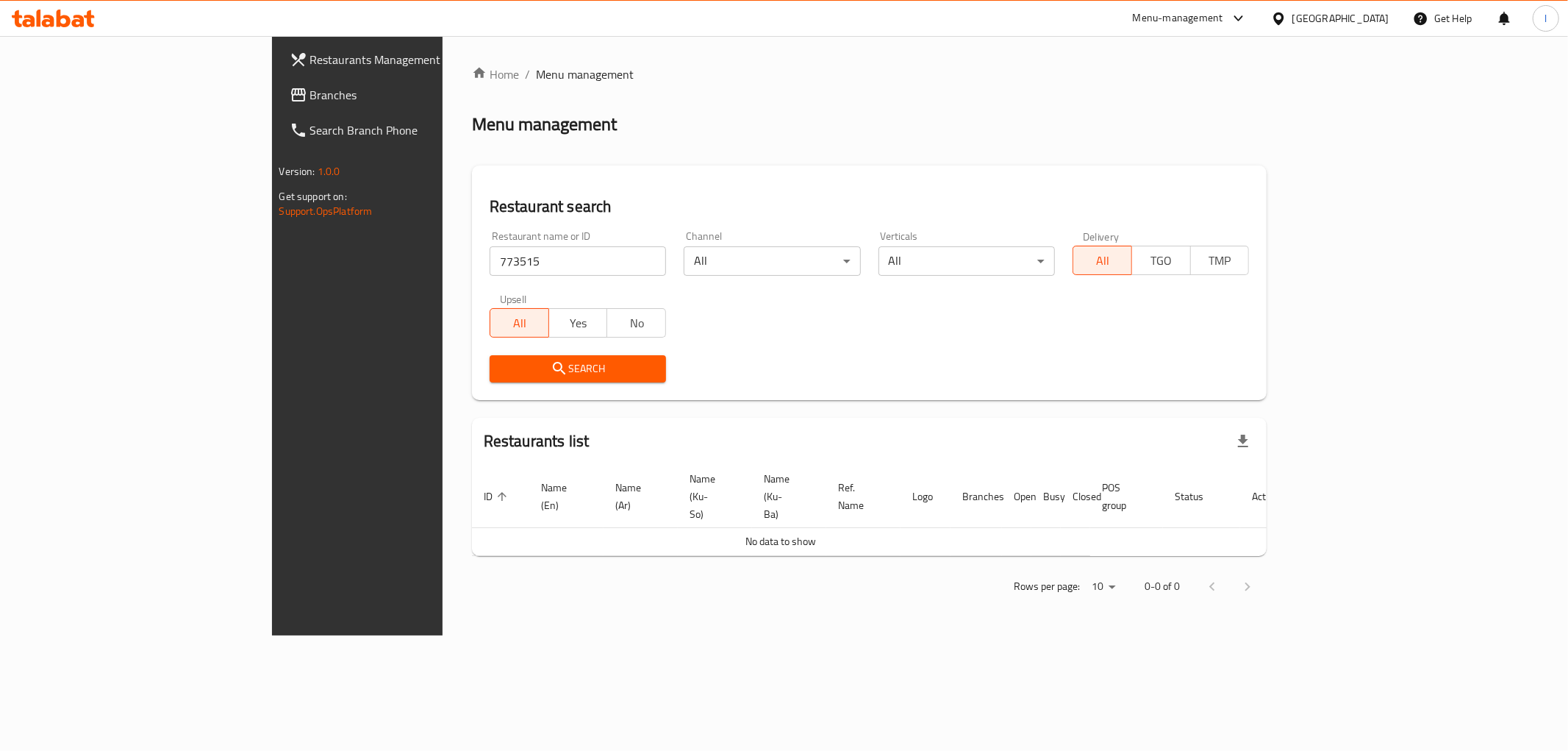
click at [310, 97] on span "Branches" at bounding box center [416, 95] width 212 height 17
